Goal: Information Seeking & Learning: Find specific fact

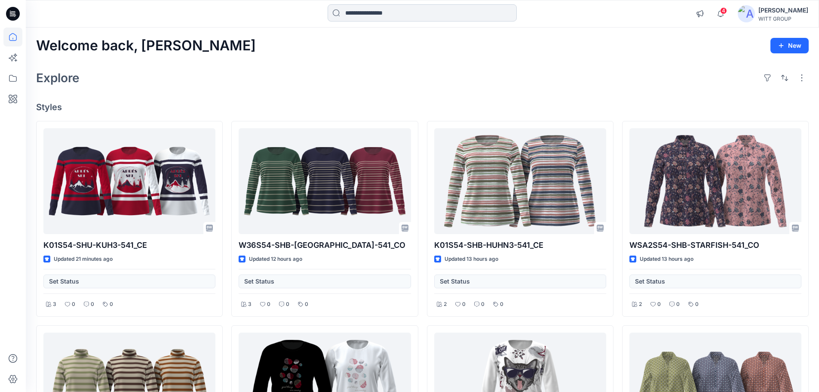
click at [388, 18] on input at bounding box center [422, 12] width 189 height 17
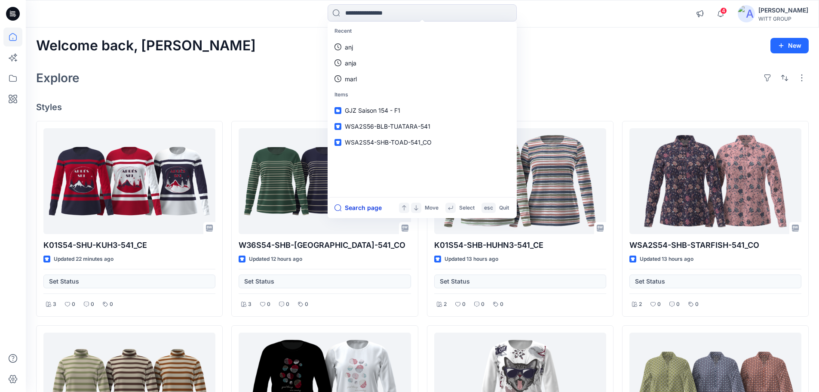
click at [355, 206] on button "Search page" at bounding box center [358, 208] width 47 height 10
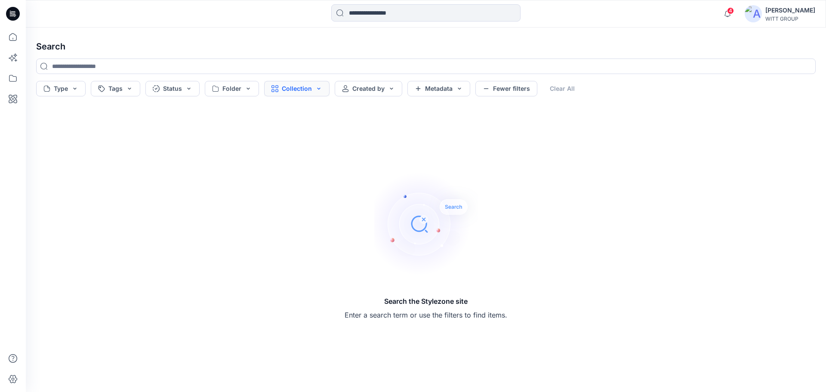
click at [286, 86] on button "Collection" at bounding box center [296, 88] width 65 height 15
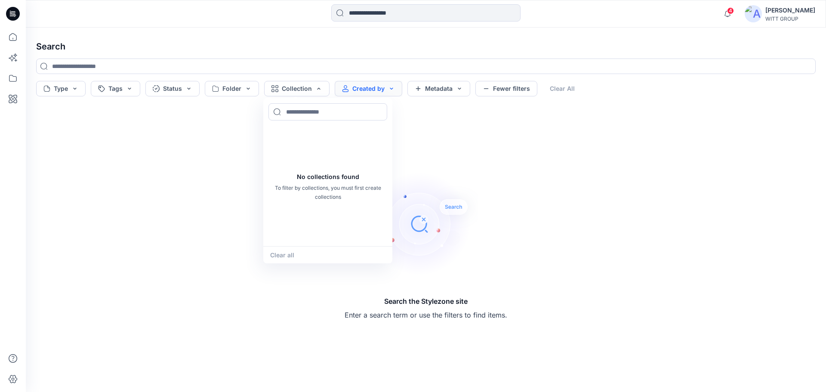
click at [365, 88] on button "Created by" at bounding box center [369, 88] width 68 height 15
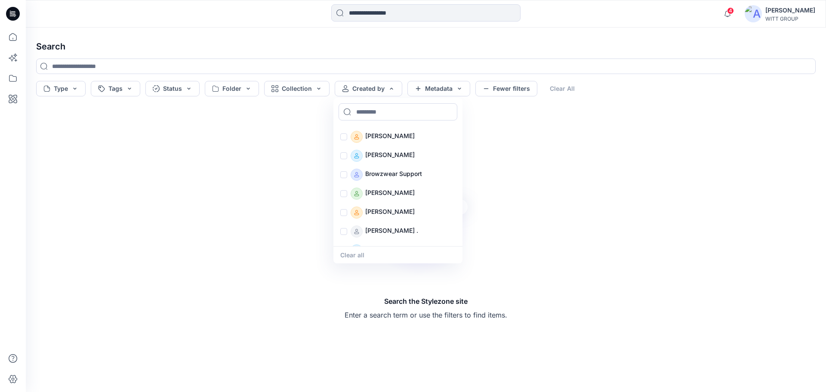
click at [550, 232] on div "Search the Stylezone site Enter a search term or use the filters to find items." at bounding box center [425, 246] width 793 height 278
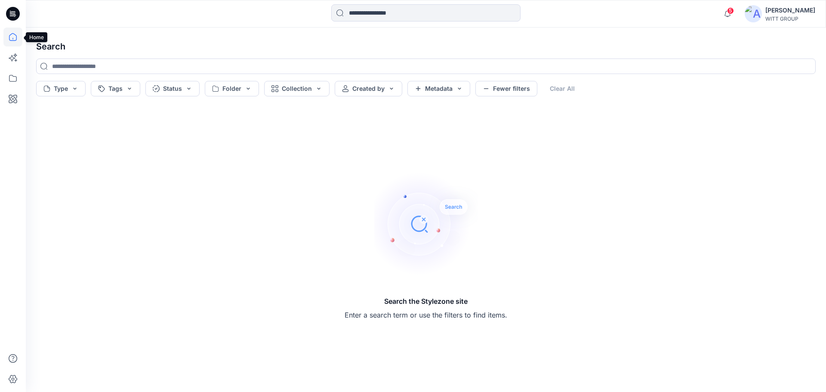
click at [17, 41] on icon at bounding box center [12, 37] width 19 height 19
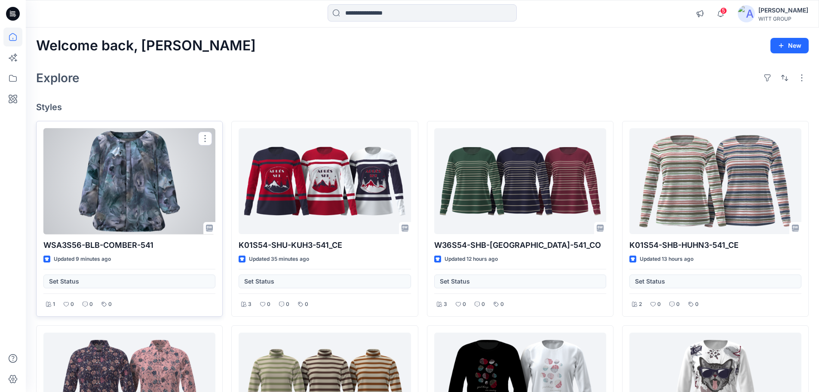
click at [150, 166] on div at bounding box center [129, 181] width 172 height 106
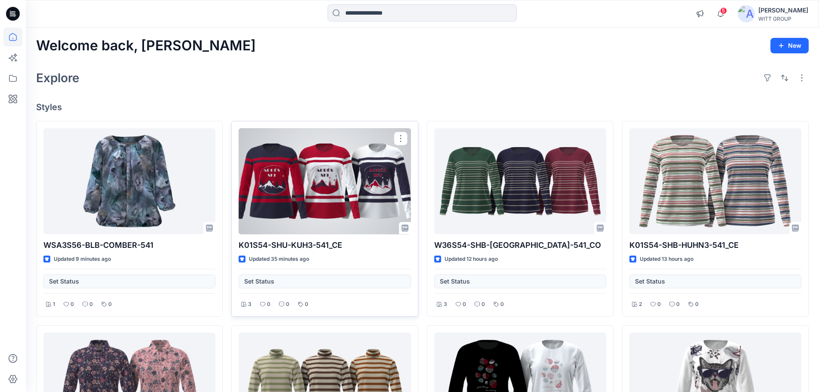
click at [318, 180] on div at bounding box center [325, 181] width 172 height 106
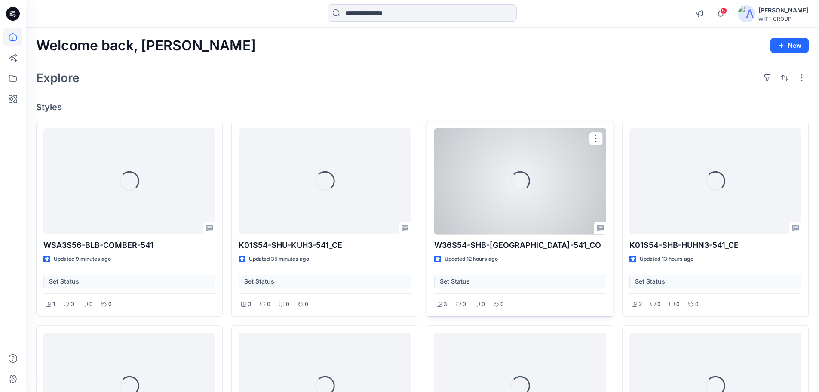
click at [518, 171] on div "Loading..." at bounding box center [520, 180] width 27 height 27
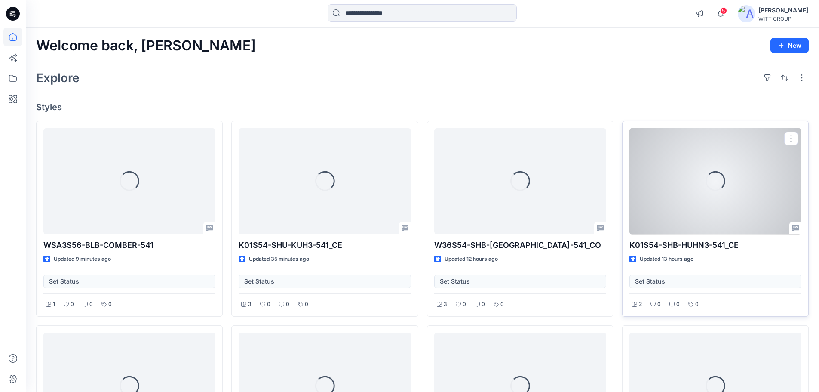
click at [550, 186] on div "Loading..." at bounding box center [716, 181] width 20 height 20
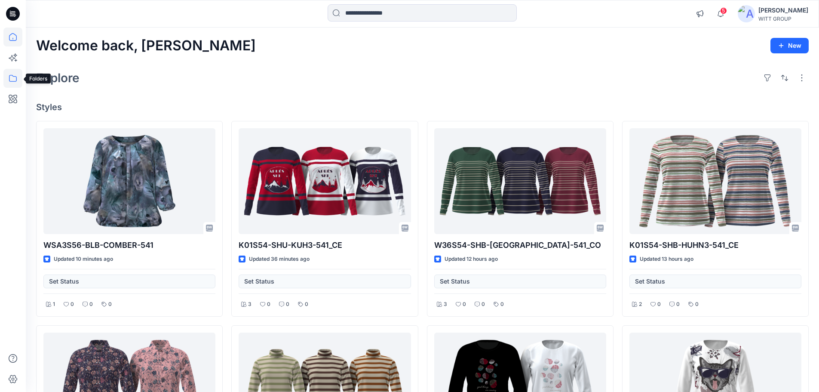
click at [17, 77] on icon at bounding box center [12, 78] width 19 height 19
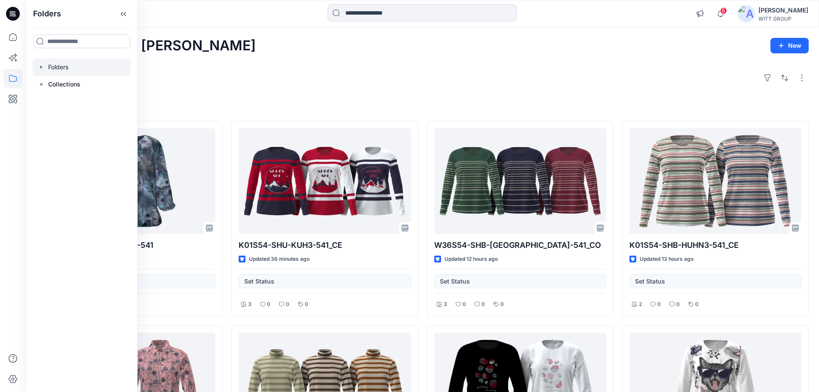
click at [72, 68] on div at bounding box center [82, 66] width 98 height 17
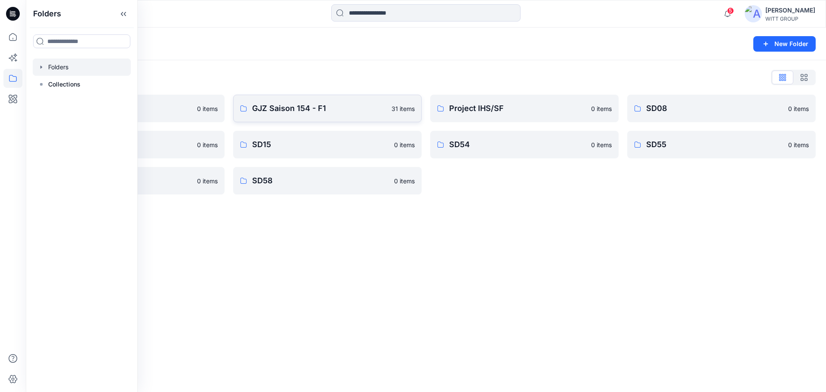
click at [296, 103] on p "GJZ Saison 154 - F1" at bounding box center [319, 108] width 134 height 12
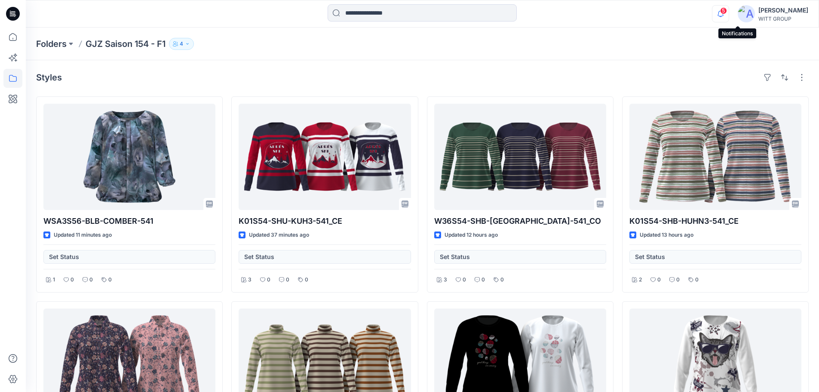
click at [550, 12] on icon "button" at bounding box center [721, 13] width 16 height 17
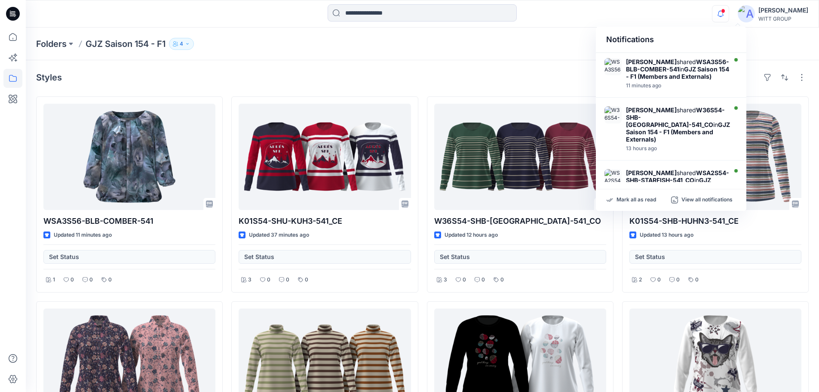
click at [267, 53] on div "Folders GJZ Saison 154 - F1 4" at bounding box center [423, 44] width 794 height 33
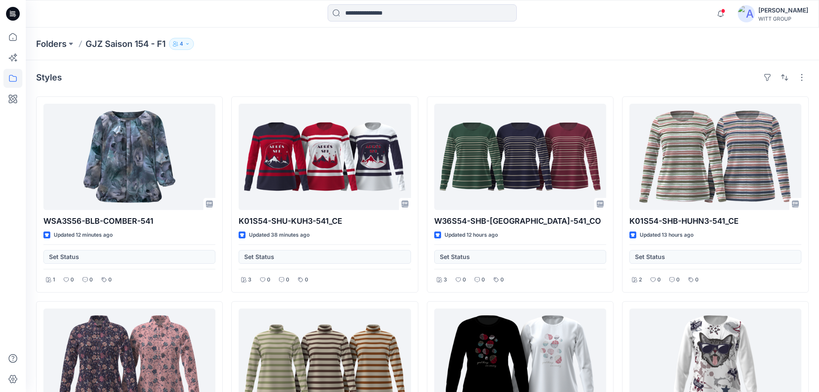
click at [187, 44] on icon "button" at bounding box center [187, 43] width 5 height 5
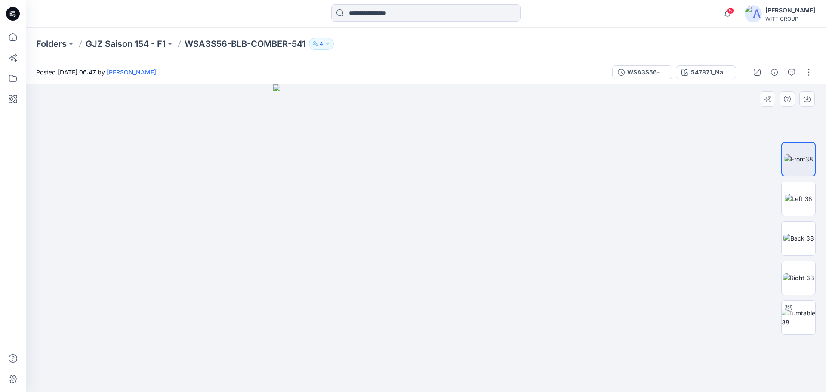
drag, startPoint x: 415, startPoint y: 326, endPoint x: 416, endPoint y: 225, distance: 101.9
drag, startPoint x: 411, startPoint y: 253, endPoint x: 414, endPoint y: 208, distance: 45.7
click at [414, 208] on img at bounding box center [426, 238] width 306 height 308
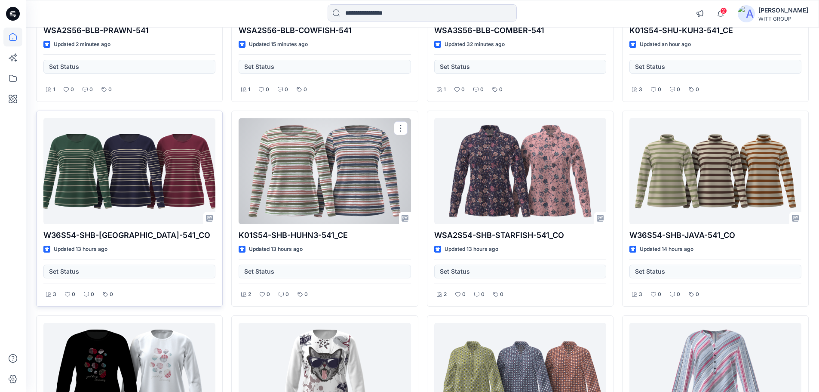
scroll to position [215, 0]
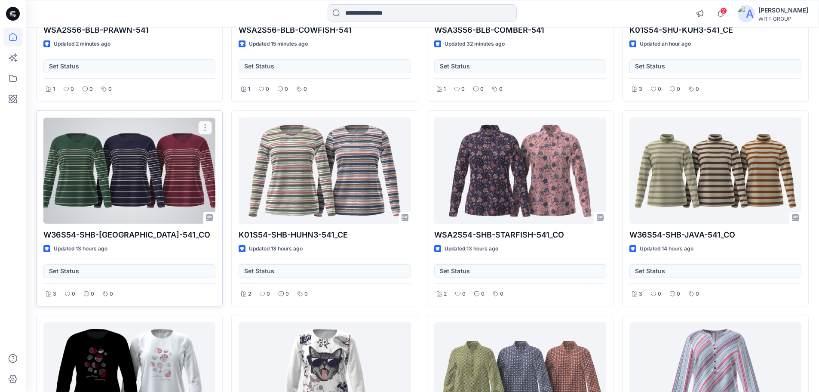
click at [166, 142] on div at bounding box center [129, 170] width 172 height 106
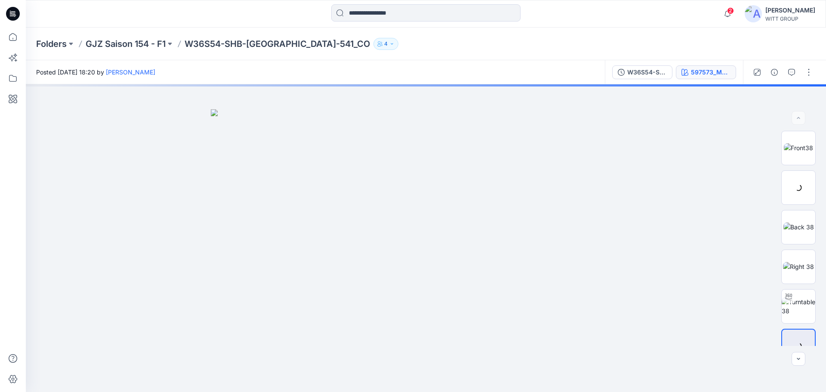
click at [720, 72] on div "597573_Mossy Green-Sand-Striped" at bounding box center [711, 72] width 40 height 9
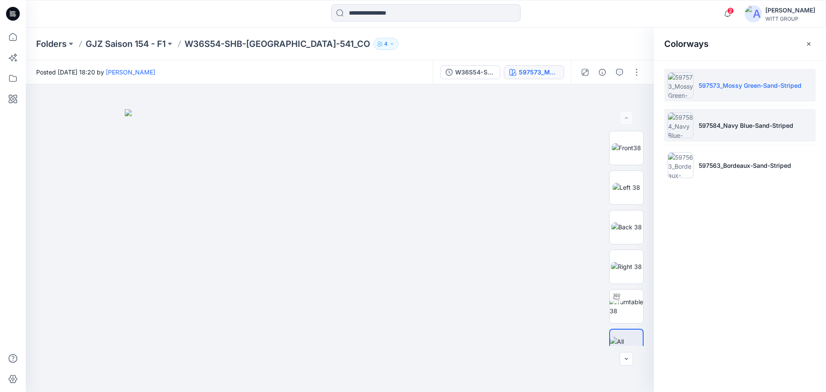
click at [710, 123] on p "597584_Navy Blue-Sand-Striped" at bounding box center [746, 125] width 95 height 9
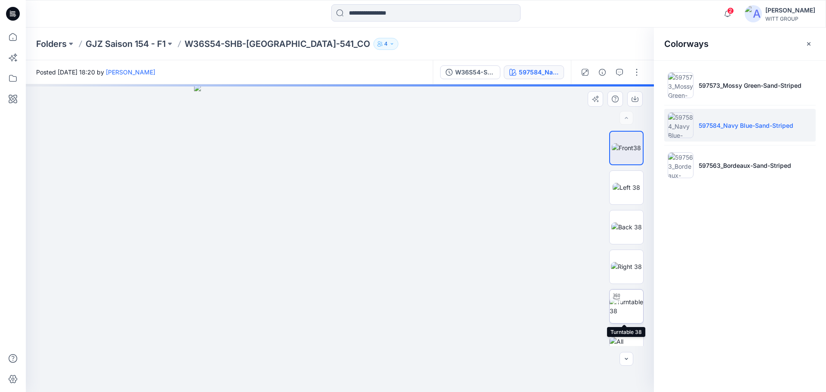
click at [628, 311] on img at bounding box center [626, 306] width 34 height 18
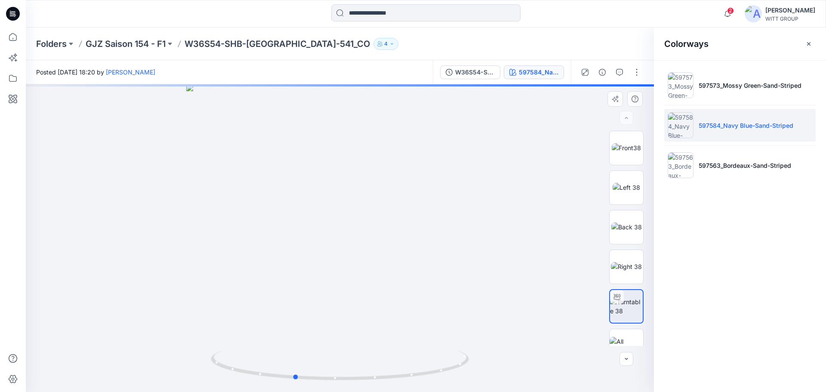
drag, startPoint x: 286, startPoint y: 226, endPoint x: 159, endPoint y: 256, distance: 131.3
click at [159, 256] on div at bounding box center [340, 238] width 628 height 308
drag, startPoint x: 328, startPoint y: 252, endPoint x: 345, endPoint y: 215, distance: 40.8
click at [333, 241] on div at bounding box center [340, 238] width 628 height 308
drag, startPoint x: 354, startPoint y: 209, endPoint x: 414, endPoint y: 223, distance: 61.4
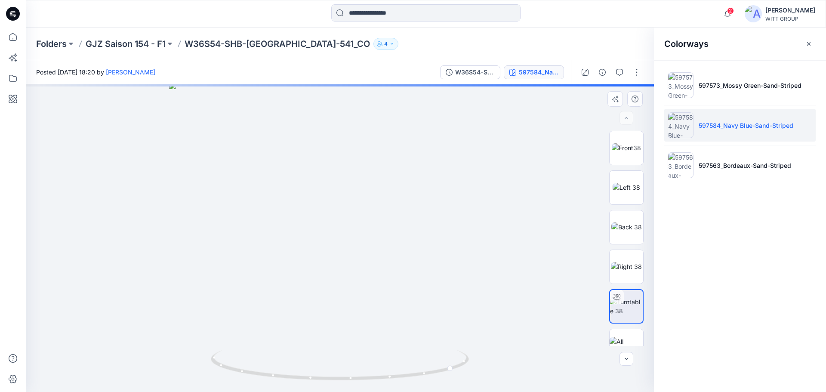
click at [430, 221] on img at bounding box center [340, 237] width 342 height 310
drag, startPoint x: 282, startPoint y: 244, endPoint x: 432, endPoint y: 249, distance: 150.2
click at [432, 249] on img at bounding box center [340, 238] width 342 height 308
drag, startPoint x: 377, startPoint y: 267, endPoint x: 303, endPoint y: 266, distance: 74.0
click at [303, 266] on img at bounding box center [340, 238] width 342 height 308
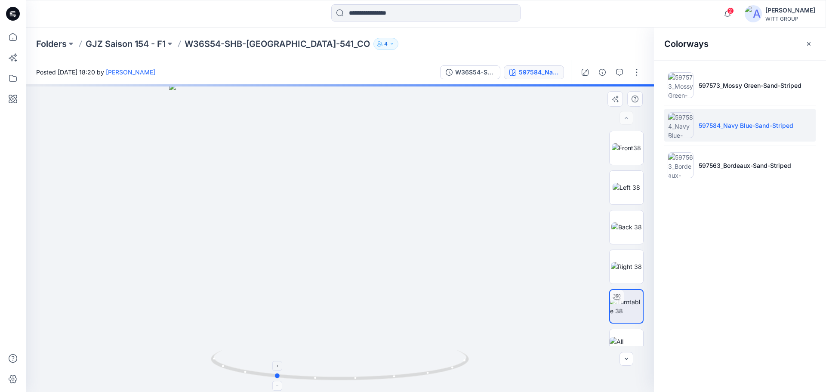
drag, startPoint x: 453, startPoint y: 369, endPoint x: 274, endPoint y: 363, distance: 179.0
click at [274, 363] on icon at bounding box center [341, 366] width 260 height 32
drag, startPoint x: 330, startPoint y: 308, endPoint x: 349, endPoint y: 240, distance: 70.1
click at [349, 240] on img at bounding box center [360, 199] width 724 height 385
click at [626, 151] on img at bounding box center [626, 147] width 29 height 9
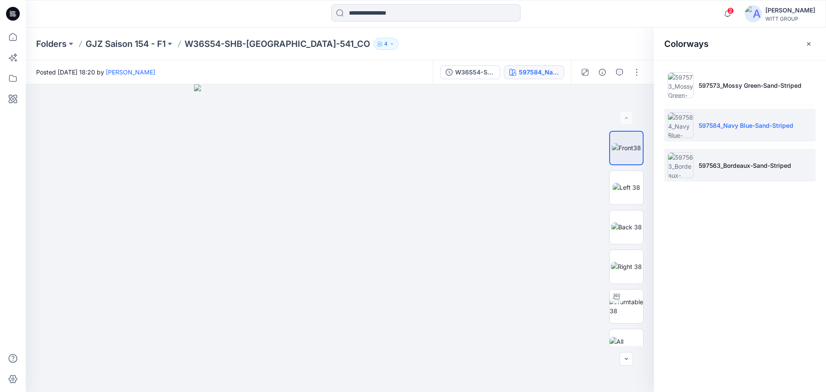
click at [695, 164] on li "597563_Bordeaux-Sand-Striped" at bounding box center [739, 165] width 151 height 33
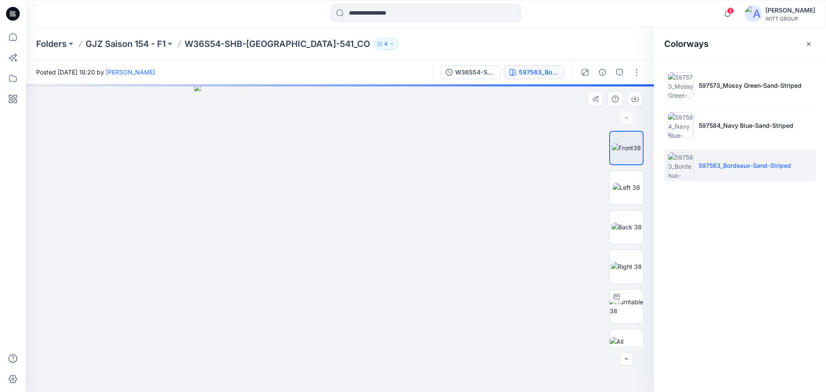
drag, startPoint x: 410, startPoint y: 215, endPoint x: 255, endPoint y: 234, distance: 155.9
click at [249, 233] on img at bounding box center [339, 238] width 291 height 308
click at [807, 45] on icon "button" at bounding box center [808, 43] width 7 height 7
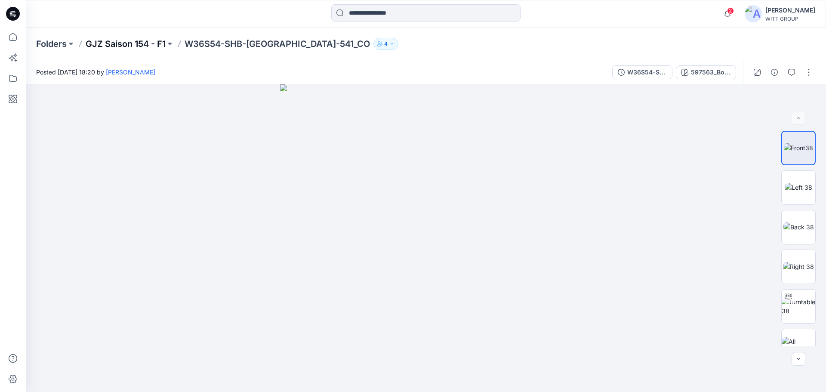
click at [159, 43] on p "GJZ Saison 154 - F1" at bounding box center [126, 44] width 80 height 12
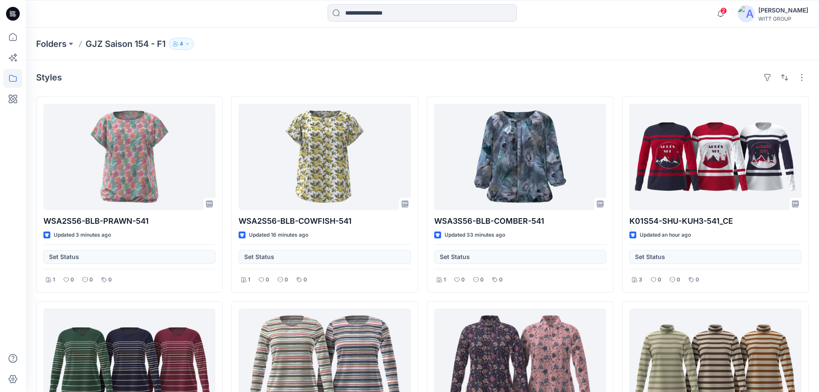
click at [315, 45] on div "Folders GJZ Saison 154 - F1 4" at bounding box center [389, 44] width 706 height 12
click at [358, 15] on input at bounding box center [422, 12] width 189 height 17
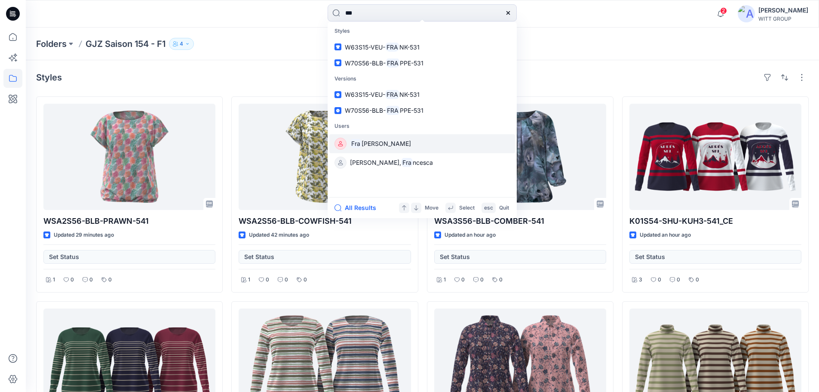
type input "***"
click at [363, 146] on span "nzis Hofmann" at bounding box center [386, 143] width 49 height 7
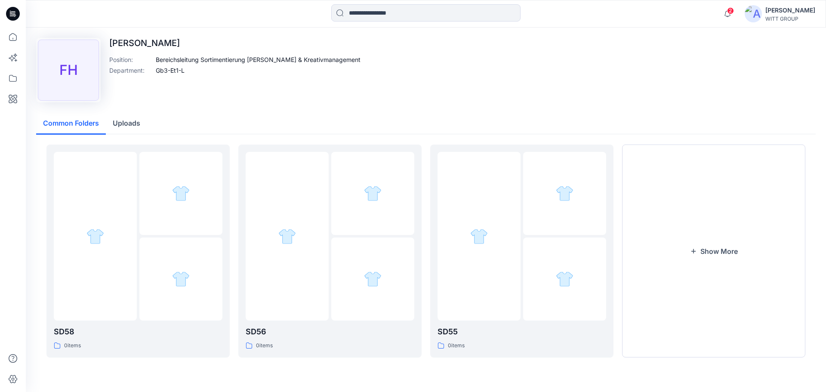
click at [156, 43] on p "Franzis Hofmann" at bounding box center [234, 43] width 251 height 10
copy p "Franzis Hofmann"
click at [8, 34] on icon at bounding box center [12, 37] width 19 height 19
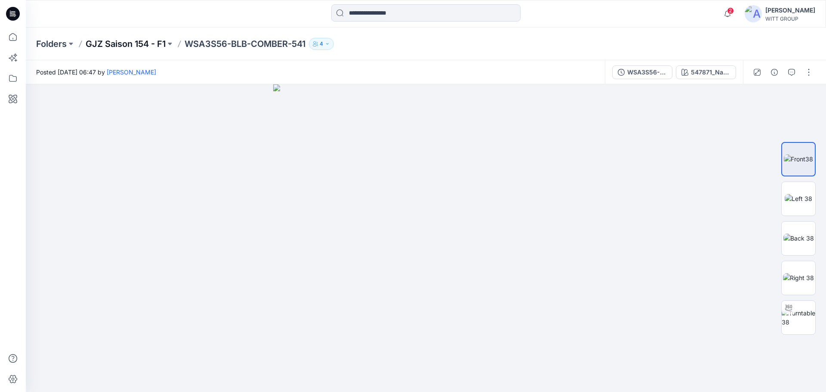
click at [106, 42] on p "GJZ Saison 154 - F1" at bounding box center [126, 44] width 80 height 12
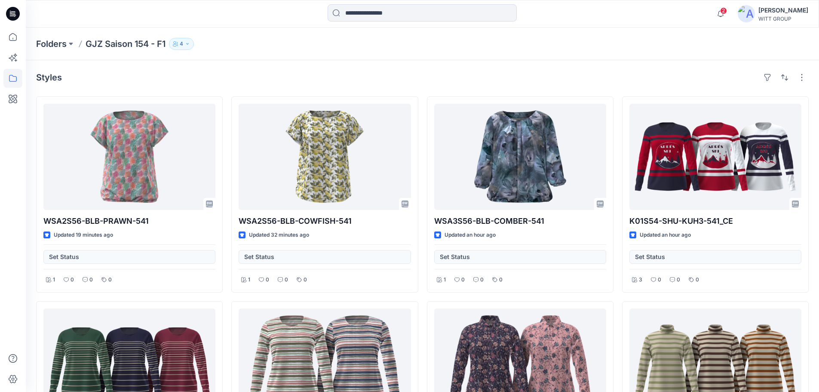
click at [180, 41] on button "4" at bounding box center [181, 44] width 25 height 12
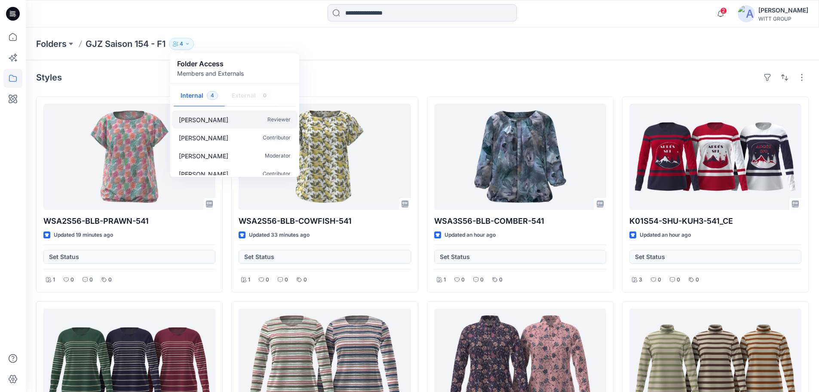
scroll to position [8, 0]
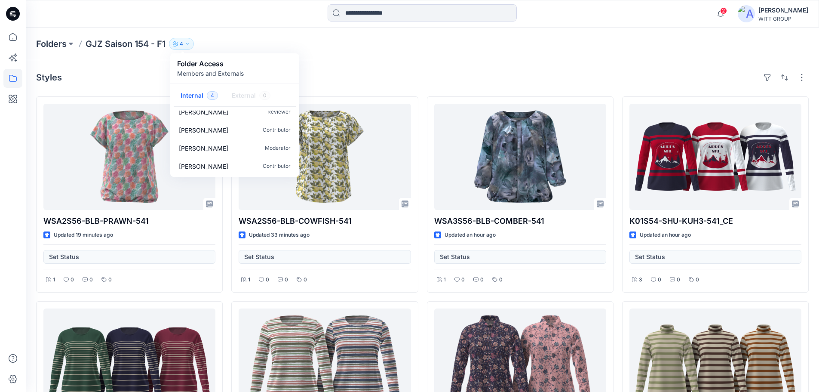
click at [326, 59] on div "Folders GJZ Saison 154 - F1 4 Folder Access Members and Externals Internal 4 Ex…" at bounding box center [423, 44] width 794 height 33
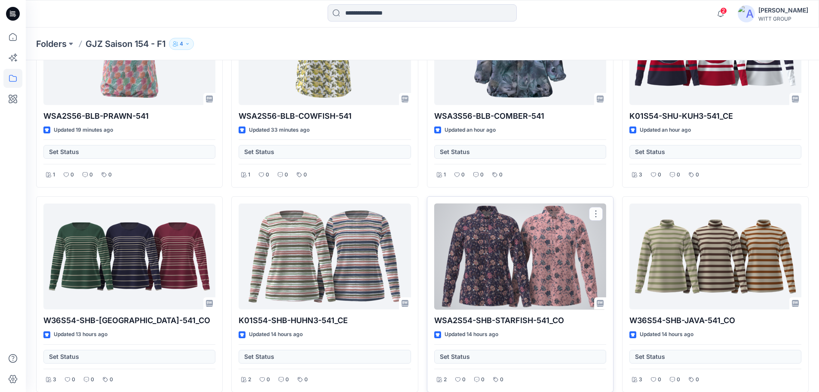
scroll to position [0, 0]
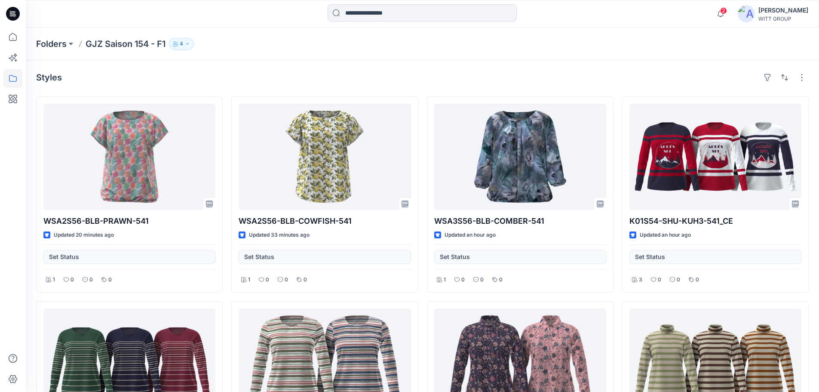
click at [355, 76] on div "Styles" at bounding box center [422, 78] width 773 height 14
click at [201, 47] on div "Folders GJZ Saison 154 - F1 4 Folder Access Members and Externals Internal 4 Ex…" at bounding box center [389, 44] width 706 height 12
click at [192, 47] on button "4" at bounding box center [181, 44] width 25 height 12
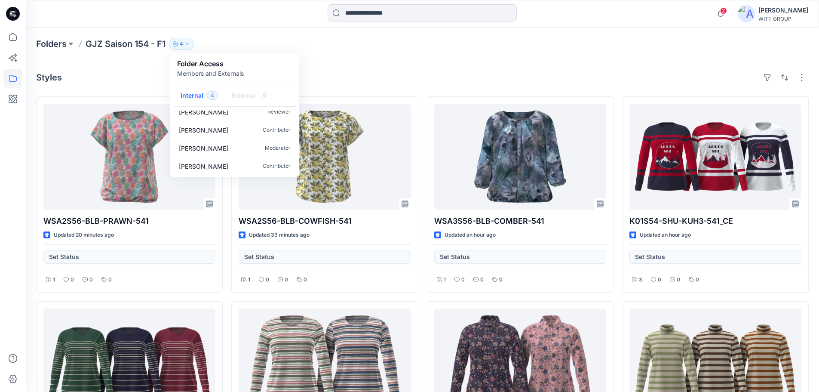
click at [122, 52] on div "Folders GJZ Saison 154 - F1 4 Folder Access Members and Externals Internal 4 Ex…" at bounding box center [423, 44] width 794 height 33
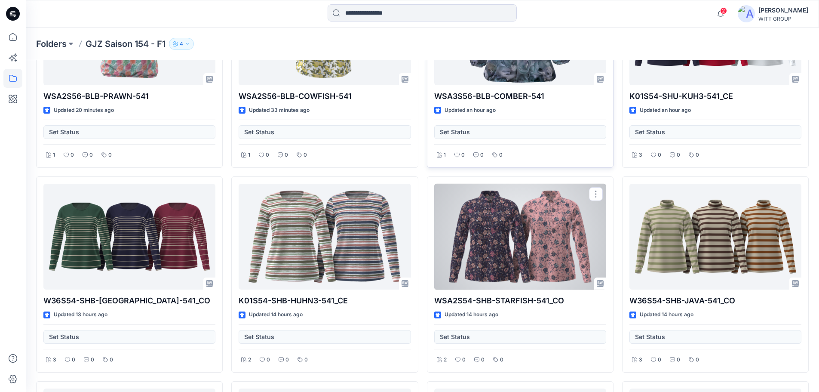
scroll to position [43, 0]
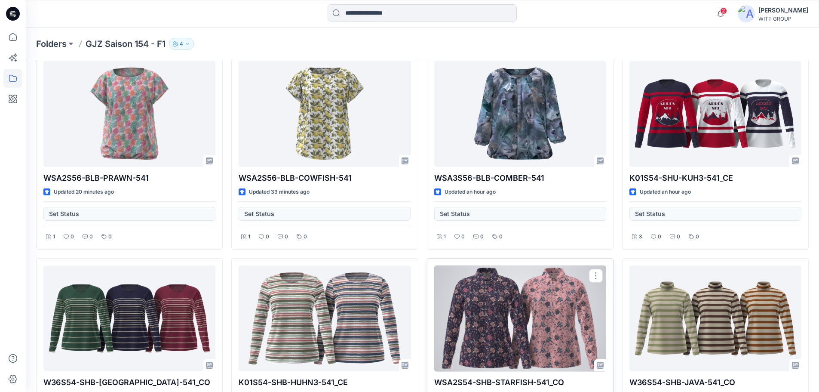
click at [525, 300] on div at bounding box center [520, 318] width 172 height 106
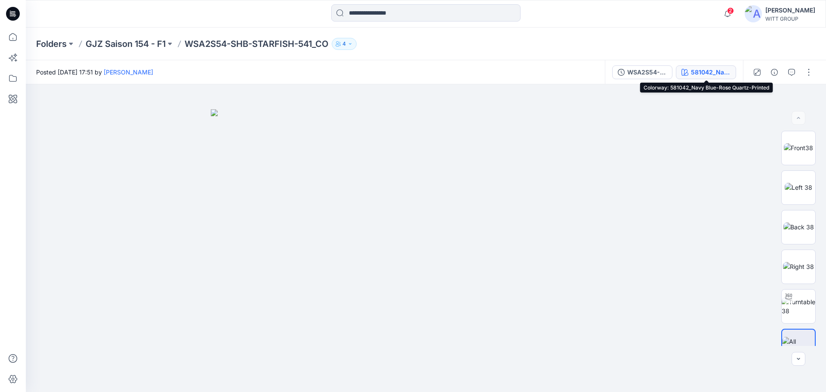
click at [709, 71] on div "581042_Navy Blue-Rose Quartz-Printed" at bounding box center [711, 72] width 40 height 9
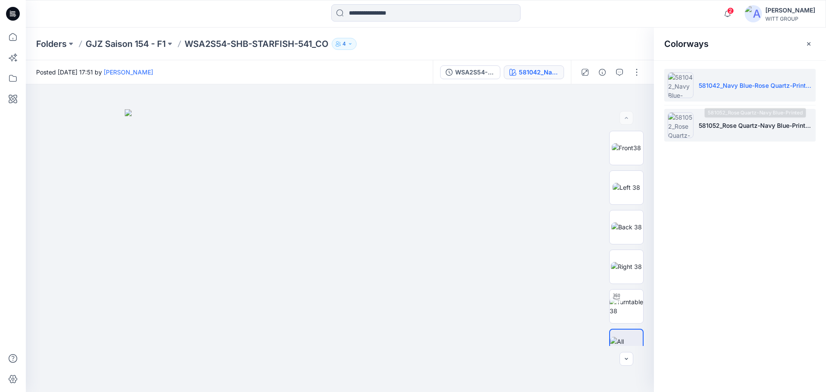
click at [722, 117] on li "581052_Rose Quartz-Navy Blue-Printed" at bounding box center [739, 125] width 151 height 33
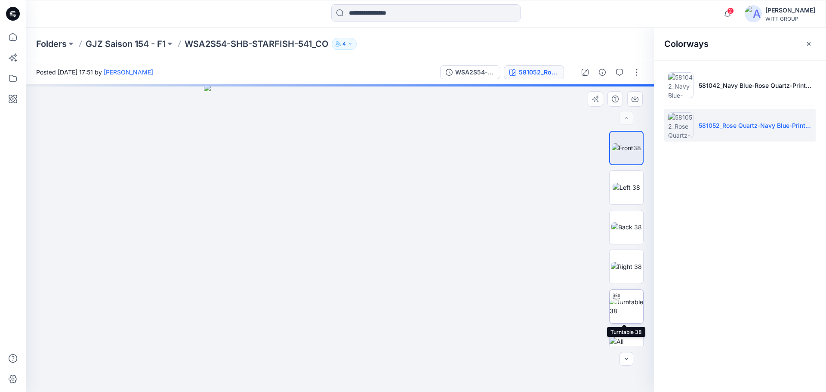
click at [626, 309] on img at bounding box center [626, 306] width 34 height 18
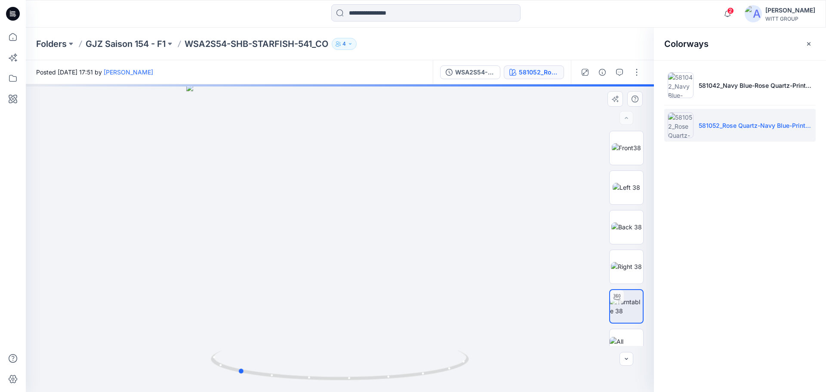
drag, startPoint x: 301, startPoint y: 240, endPoint x: 142, endPoint y: 255, distance: 159.9
click at [142, 255] on div at bounding box center [340, 238] width 628 height 308
drag, startPoint x: 338, startPoint y: 262, endPoint x: 215, endPoint y: 274, distance: 123.6
click at [215, 274] on div at bounding box center [340, 238] width 628 height 308
click at [624, 146] on img at bounding box center [626, 147] width 29 height 9
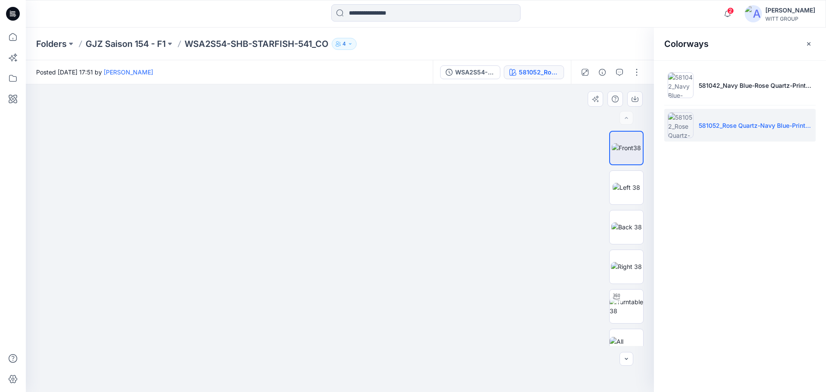
drag, startPoint x: 347, startPoint y: 178, endPoint x: 337, endPoint y: 382, distance: 204.1
click at [337, 382] on img at bounding box center [329, 164] width 895 height 456
drag, startPoint x: 342, startPoint y: 161, endPoint x: 338, endPoint y: 320, distance: 158.8
click at [805, 42] on button "button" at bounding box center [809, 44] width 14 height 14
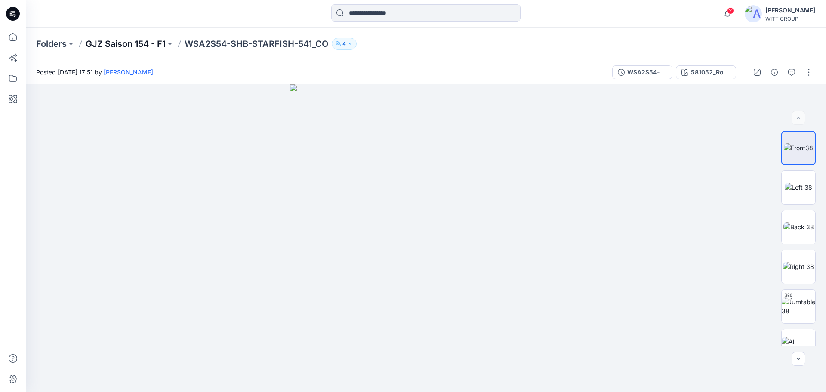
click at [138, 43] on p "GJZ Saison 154 - F1" at bounding box center [126, 44] width 80 height 12
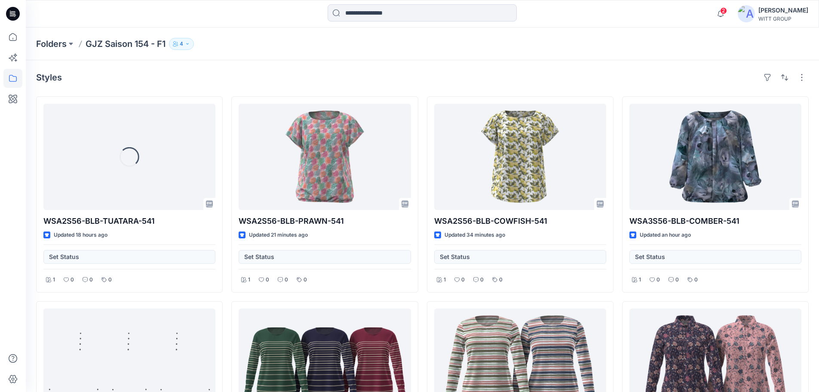
click at [189, 40] on button "4" at bounding box center [181, 44] width 25 height 12
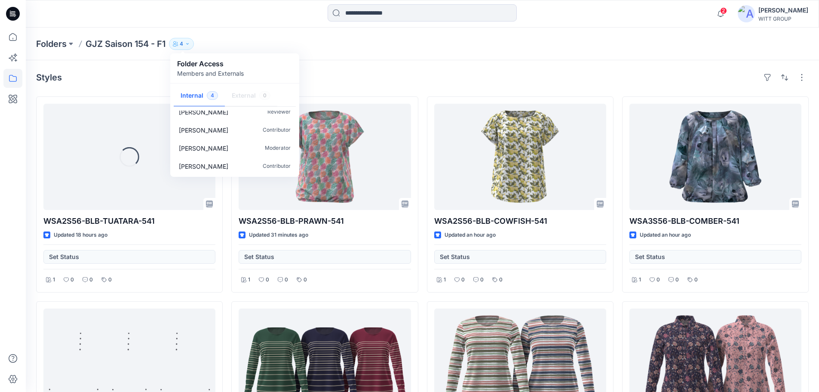
click at [388, 73] on div "Styles" at bounding box center [422, 78] width 773 height 14
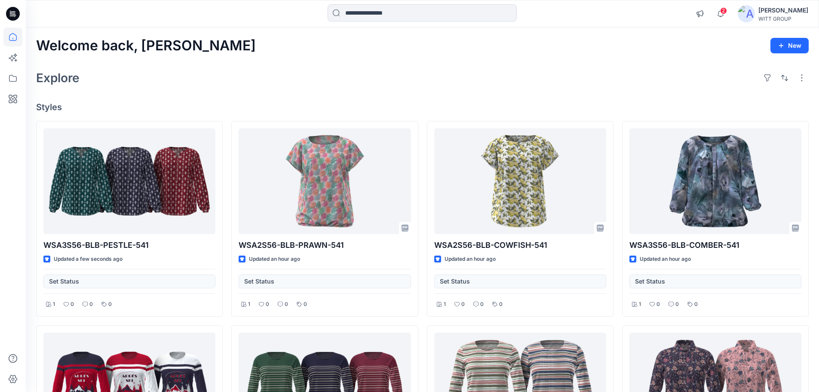
click at [230, 65] on div "Welcome back, [PERSON_NAME] New Explore Styles WSA3S56-BLB-PESTLE-541 Updated a…" at bounding box center [423, 398] width 794 height 740
click at [10, 84] on icon at bounding box center [12, 78] width 19 height 19
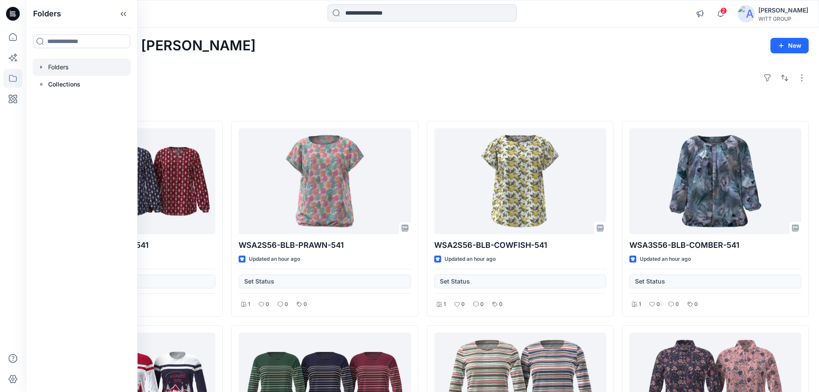
click at [63, 66] on div at bounding box center [82, 66] width 98 height 17
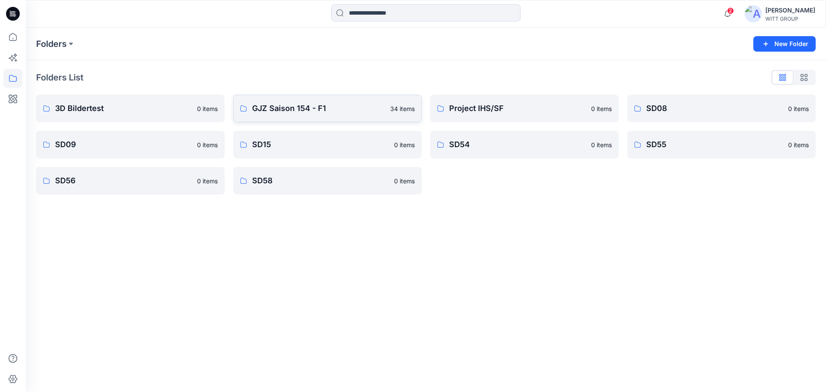
click at [292, 112] on p "GJZ Saison 154 - F1" at bounding box center [318, 108] width 133 height 12
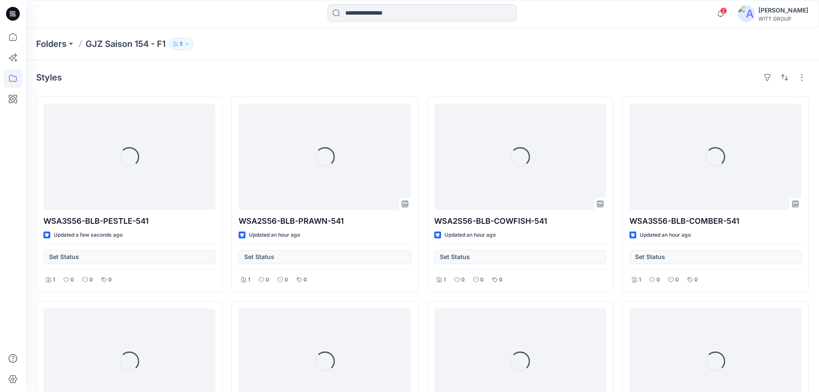
click at [190, 41] on icon "button" at bounding box center [187, 43] width 5 height 5
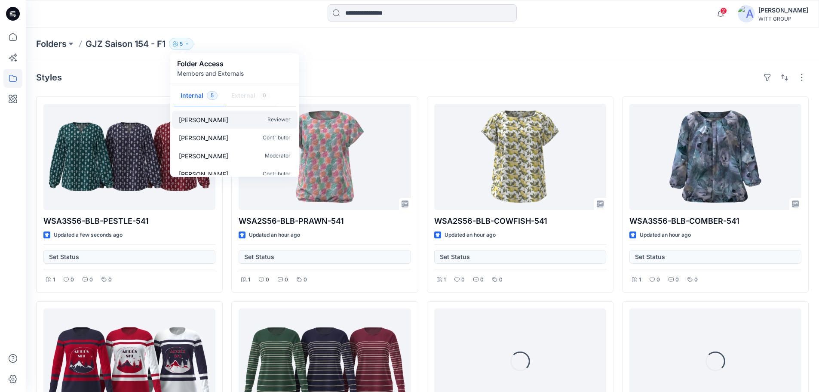
scroll to position [26, 0]
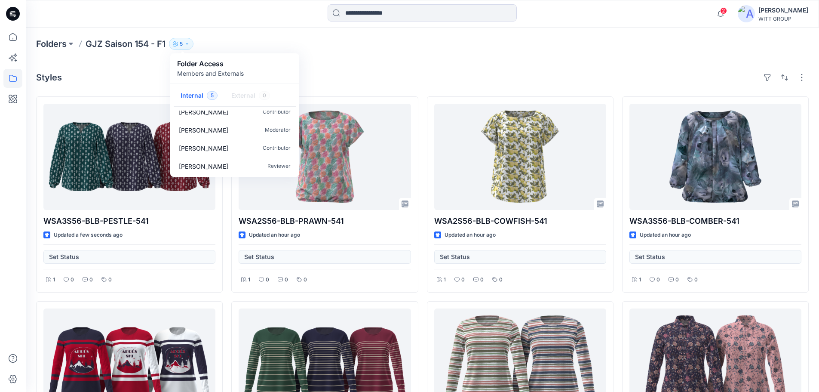
click at [385, 43] on div "Folders GJZ Saison 154 - F1 5 Folder Access Members and Externals Internal 5 Ex…" at bounding box center [389, 44] width 706 height 12
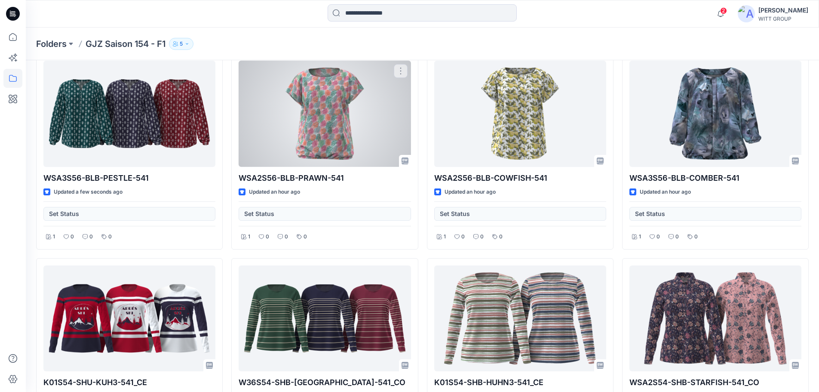
scroll to position [0, 0]
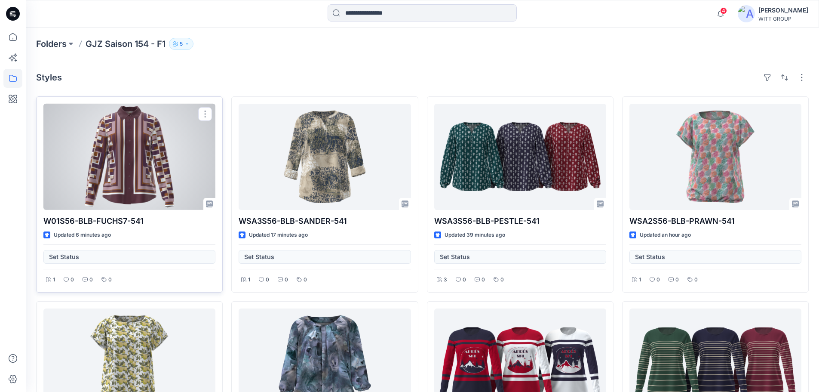
click at [124, 220] on p "W01S56-BLB-FUCHS7-541" at bounding box center [129, 221] width 172 height 12
copy div "W01S56-BLB-FUCHS7-541"
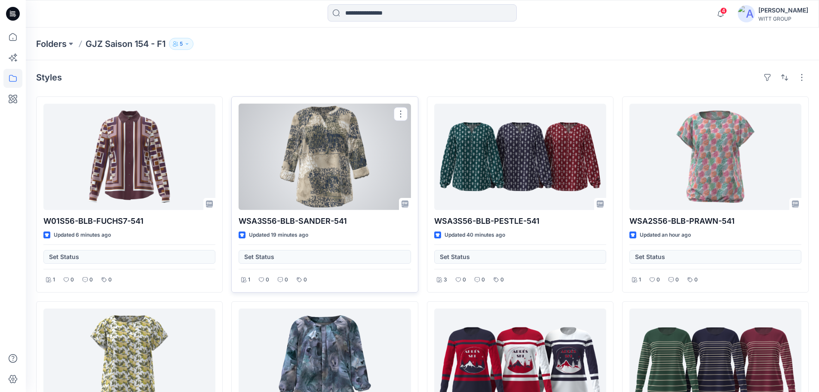
click at [320, 221] on p "WSA3S56-BLB-SANDER-541" at bounding box center [325, 221] width 172 height 12
copy div "WSA3S56-BLB-SANDER-541"
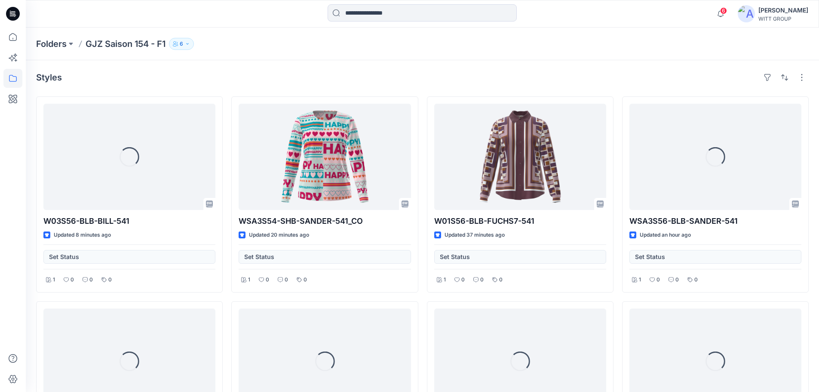
click at [171, 47] on div "Folders GJZ Saison 154 - F1 6" at bounding box center [389, 44] width 706 height 12
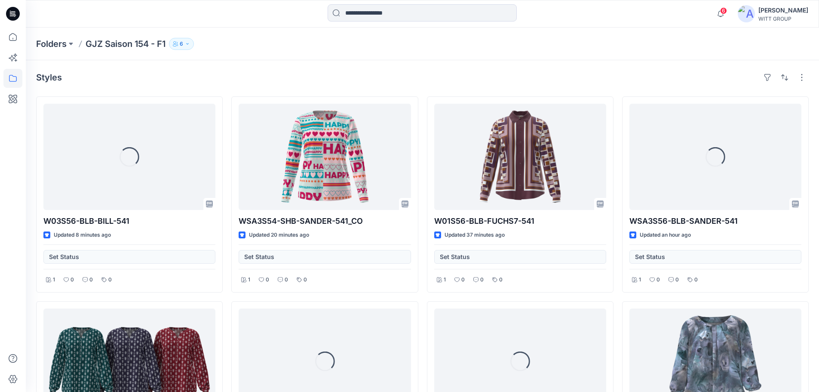
click at [183, 40] on p "6" at bounding box center [181, 43] width 3 height 9
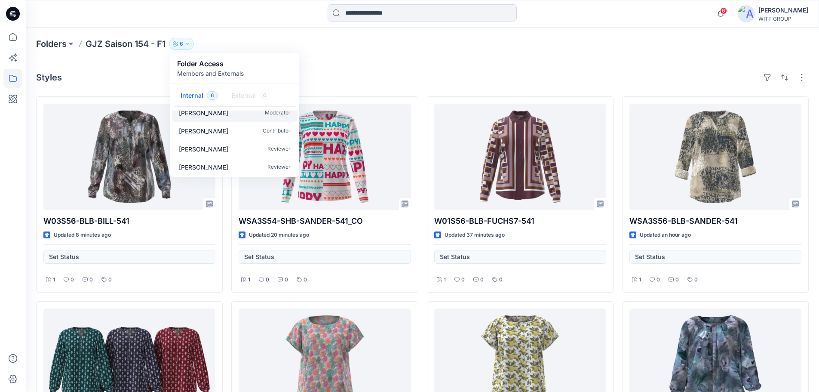
scroll to position [44, 0]
click at [443, 57] on div "Folders GJZ Saison 154 - F1 6 Folder Access Members and Externals Internal 6 Ex…" at bounding box center [423, 44] width 794 height 33
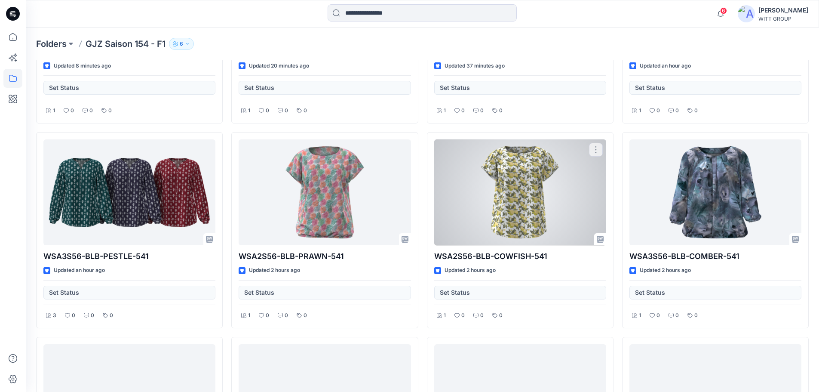
scroll to position [0, 0]
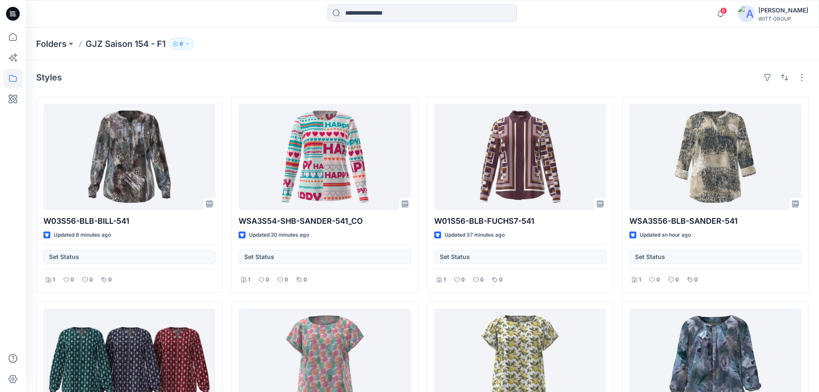
click at [727, 9] on span "6" at bounding box center [723, 10] width 7 height 7
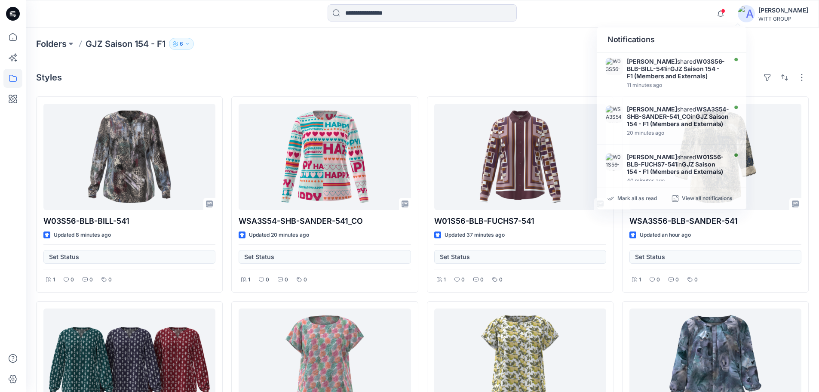
click at [493, 77] on div "Styles" at bounding box center [422, 78] width 773 height 14
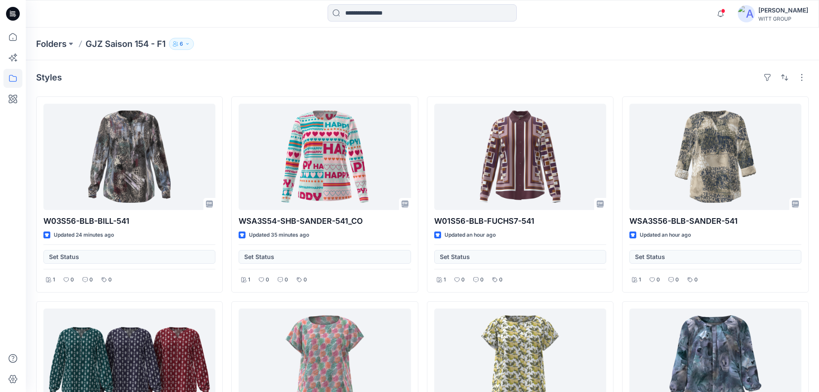
click at [165, 51] on div "Folders GJZ Saison 154 - F1 6" at bounding box center [423, 44] width 794 height 33
click at [181, 43] on button "6" at bounding box center [181, 44] width 25 height 12
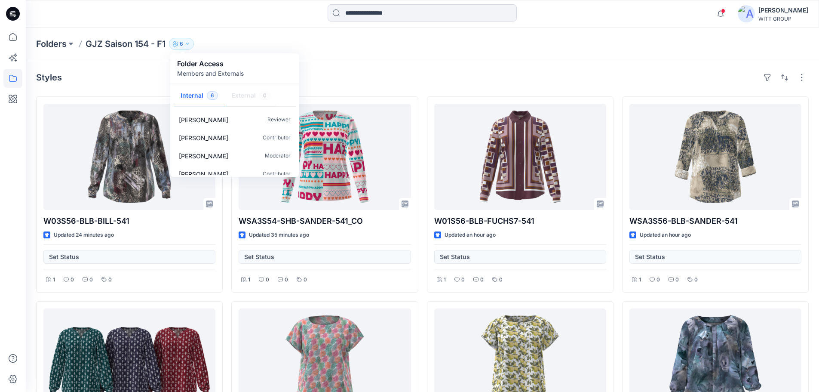
click at [328, 42] on div "Folders GJZ Saison 154 - F1 6 Folder Access Members and Externals Internal 6 Ex…" at bounding box center [389, 44] width 706 height 12
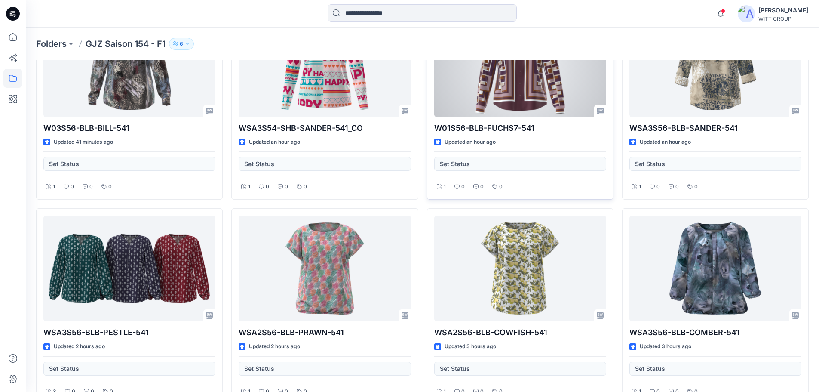
scroll to position [172, 0]
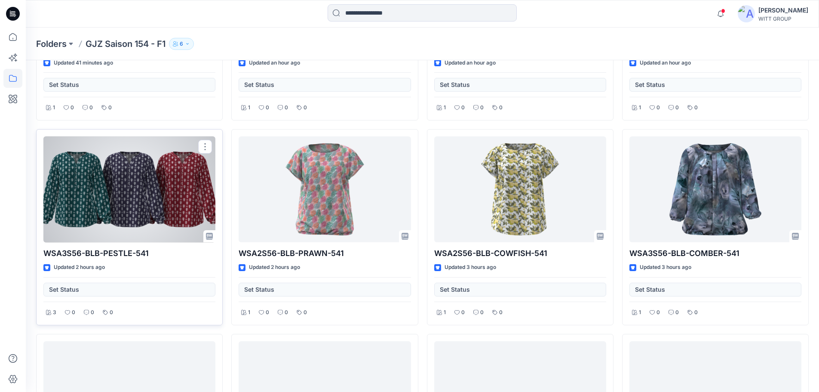
click at [108, 191] on div at bounding box center [129, 189] width 172 height 106
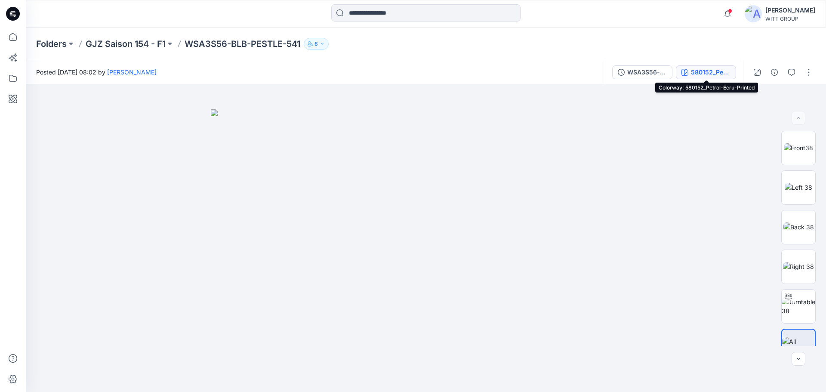
click at [704, 70] on div "580152_Petrol-Ecru-Printed" at bounding box center [711, 72] width 40 height 9
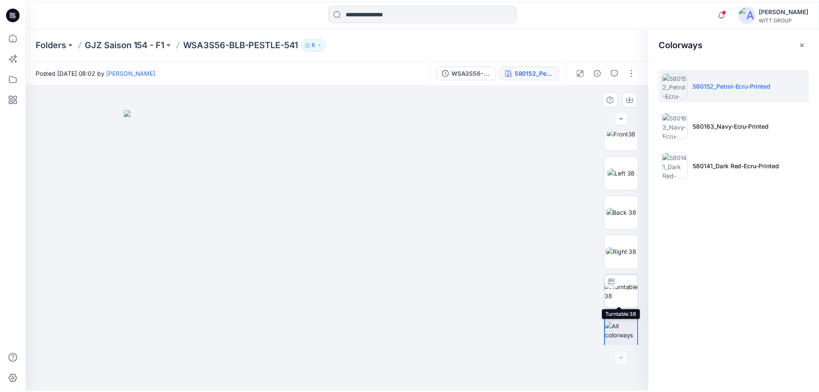
scroll to position [17, 0]
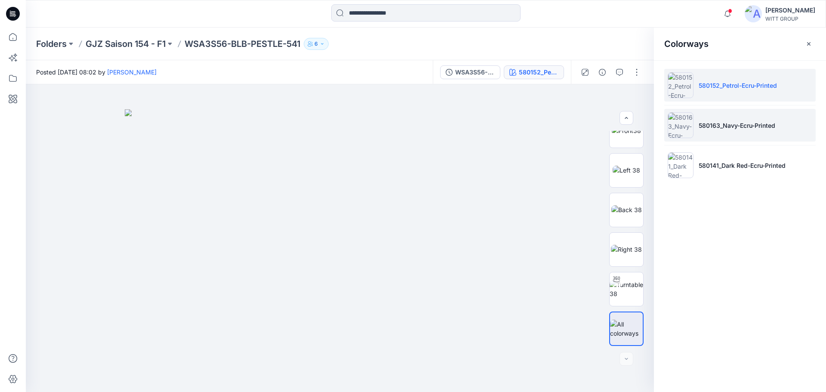
click at [722, 129] on p "580163_Navy-Ecru-Printed" at bounding box center [737, 125] width 77 height 9
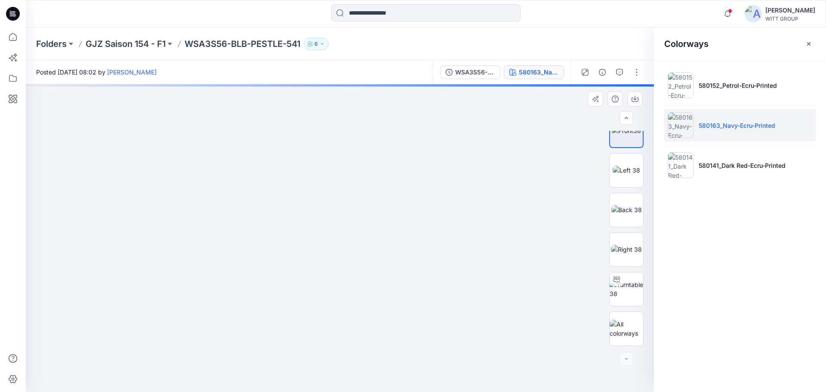
drag, startPoint x: 350, startPoint y: 129, endPoint x: 351, endPoint y: 209, distance: 80.4
drag, startPoint x: 479, startPoint y: 225, endPoint x: 348, endPoint y: 222, distance: 131.7
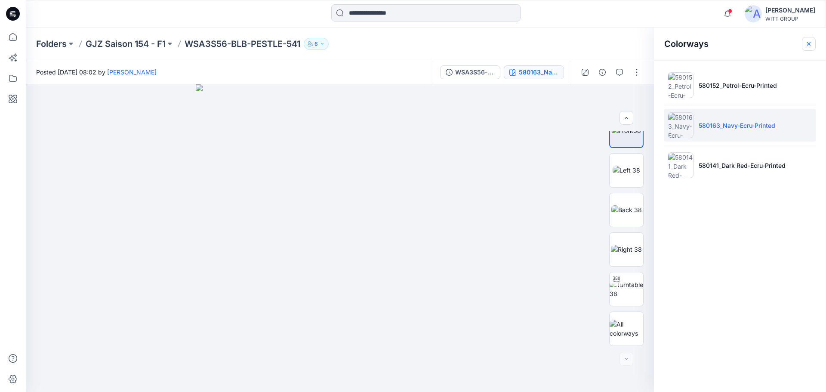
click at [812, 44] on button "button" at bounding box center [809, 44] width 14 height 14
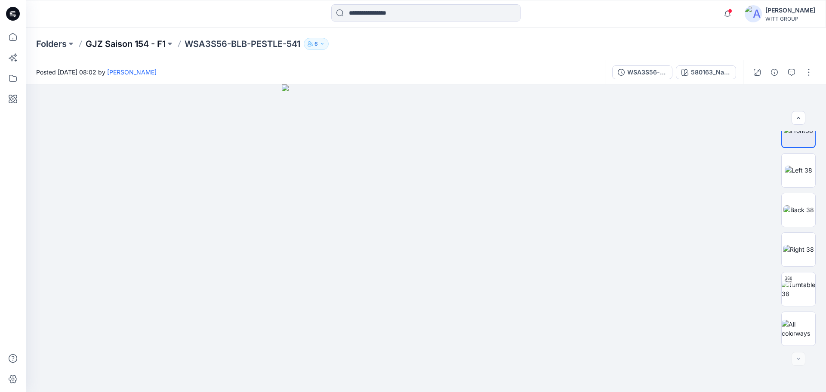
click at [128, 41] on p "GJZ Saison 154 - F1" at bounding box center [126, 44] width 80 height 12
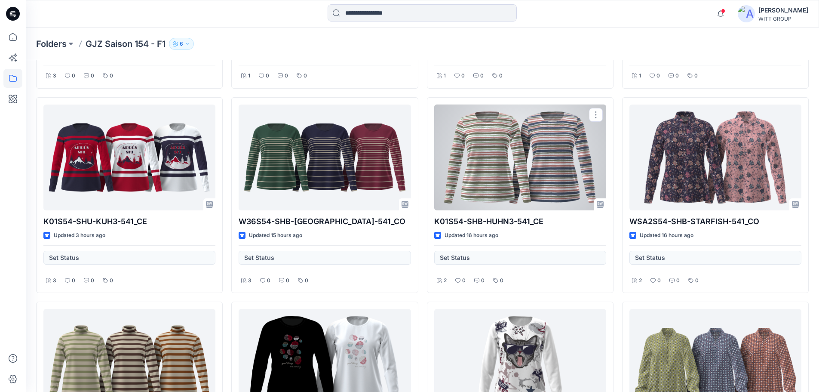
scroll to position [516, 0]
